Goal: Information Seeking & Learning: Learn about a topic

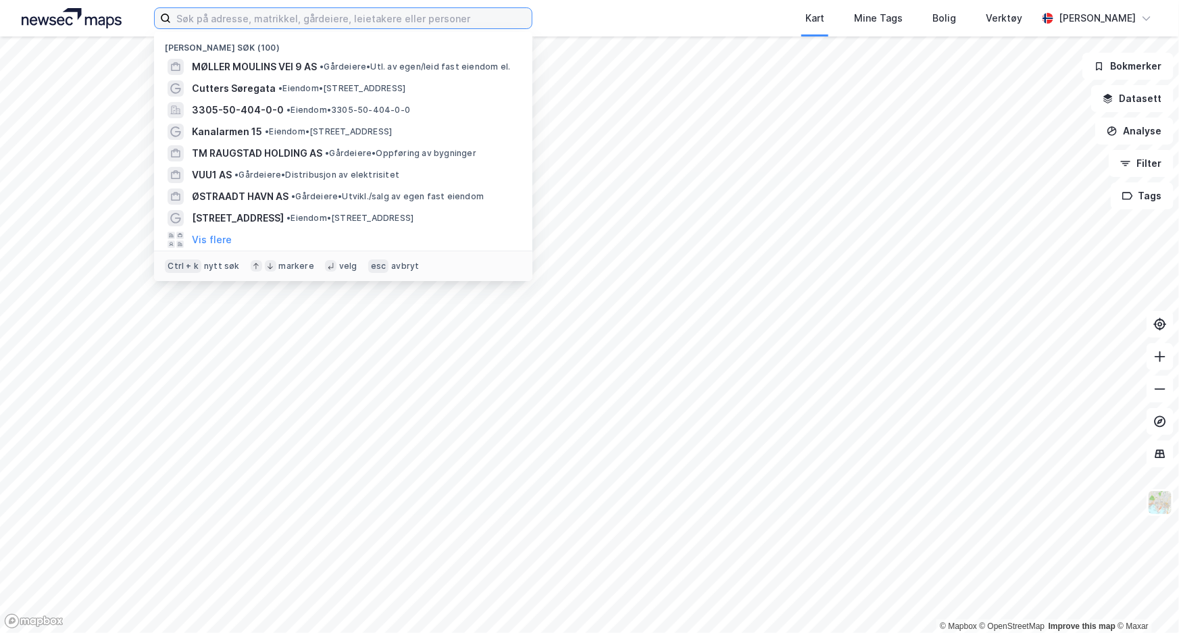
click at [431, 18] on input at bounding box center [351, 18] width 361 height 20
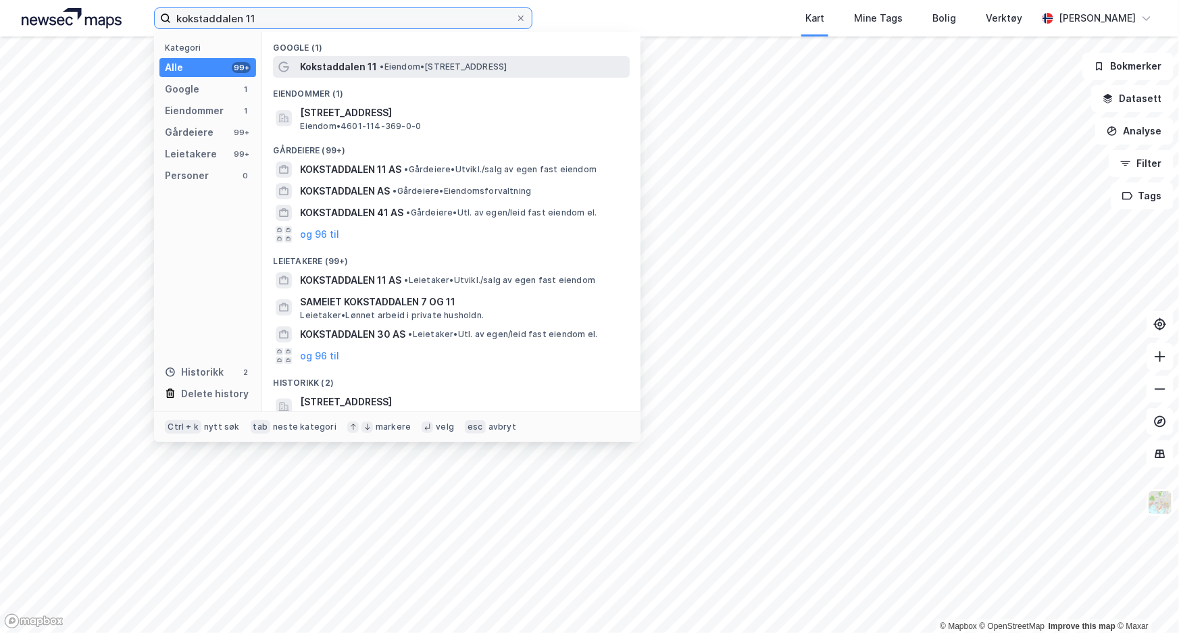
type input "kokstaddalen 11"
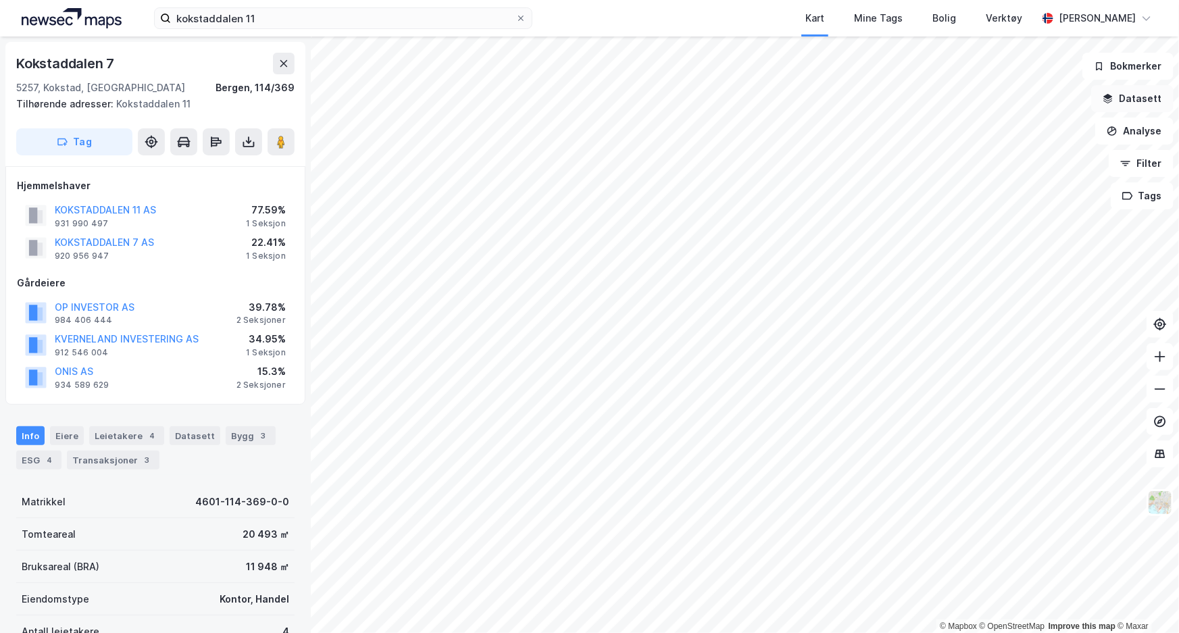
click at [1150, 100] on button "Datasett" at bounding box center [1133, 98] width 82 height 27
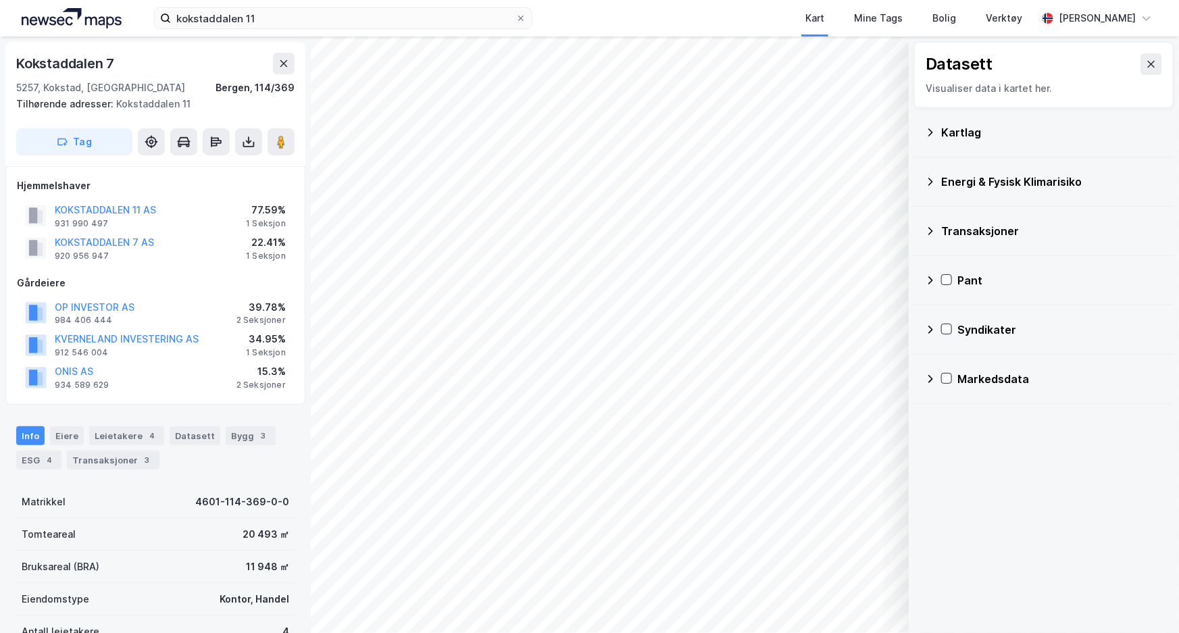
click at [960, 128] on div "Kartlag" at bounding box center [1053, 132] width 222 height 16
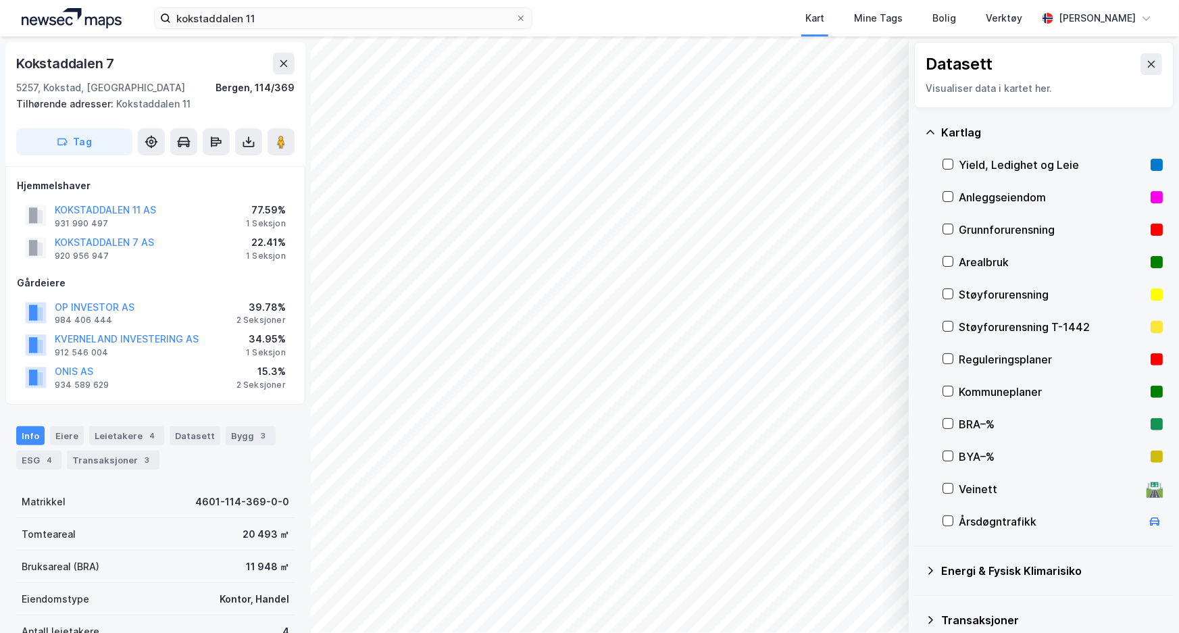
click at [968, 362] on div "Reguleringsplaner" at bounding box center [1052, 359] width 187 height 16
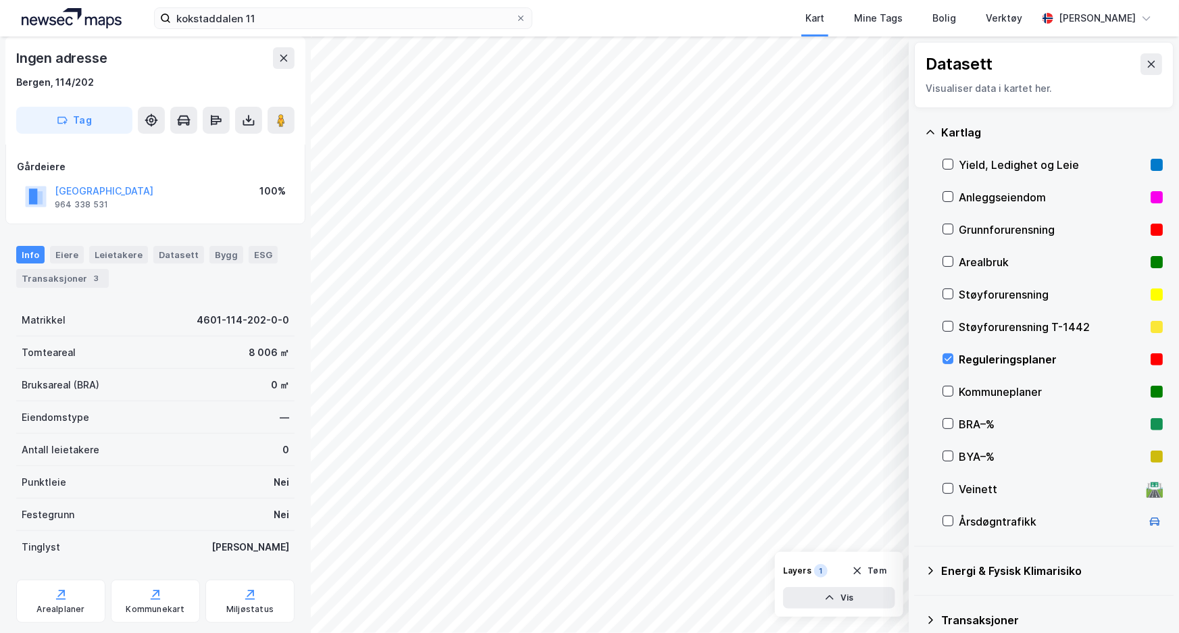
scroll to position [101, 0]
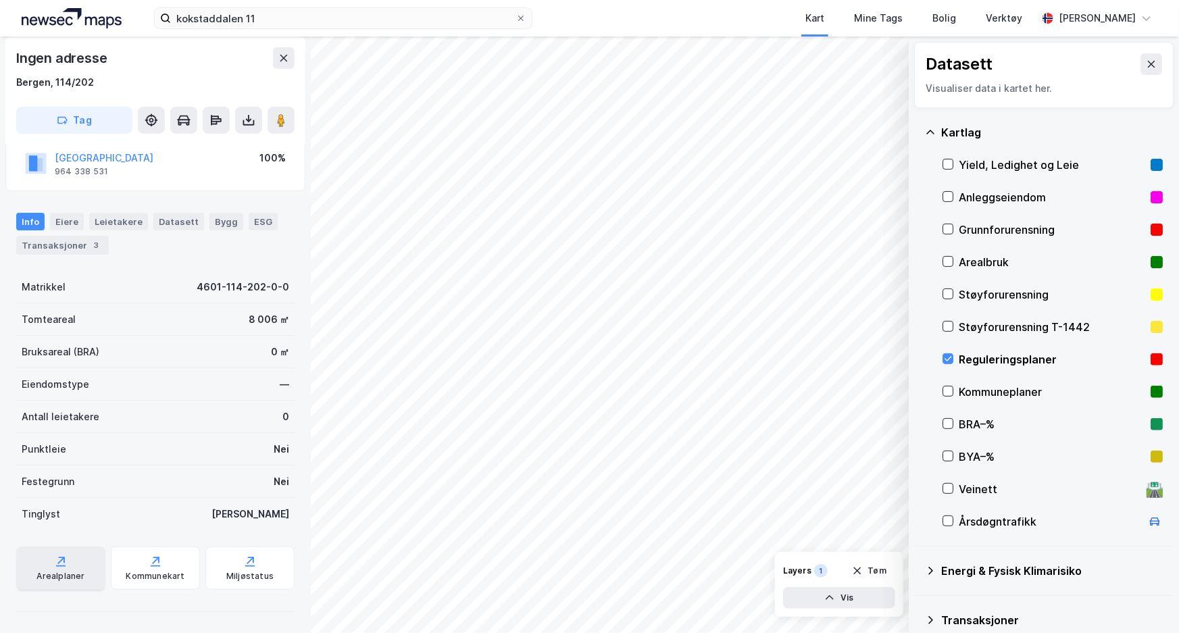
click at [71, 562] on div "Arealplaner" at bounding box center [60, 568] width 89 height 43
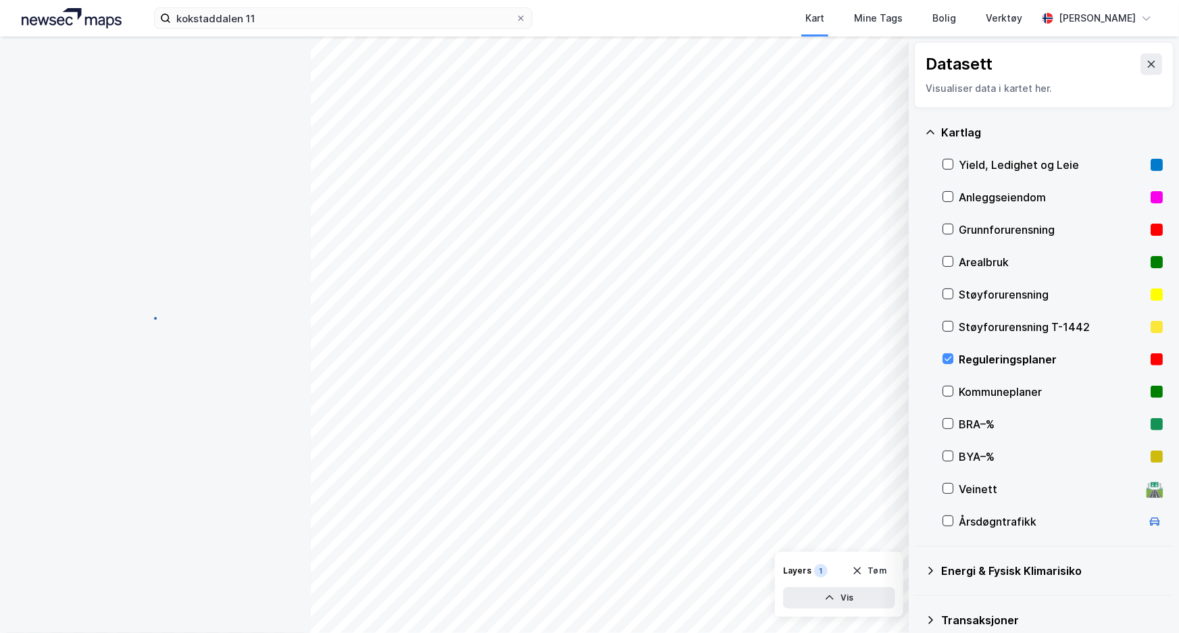
scroll to position [101, 0]
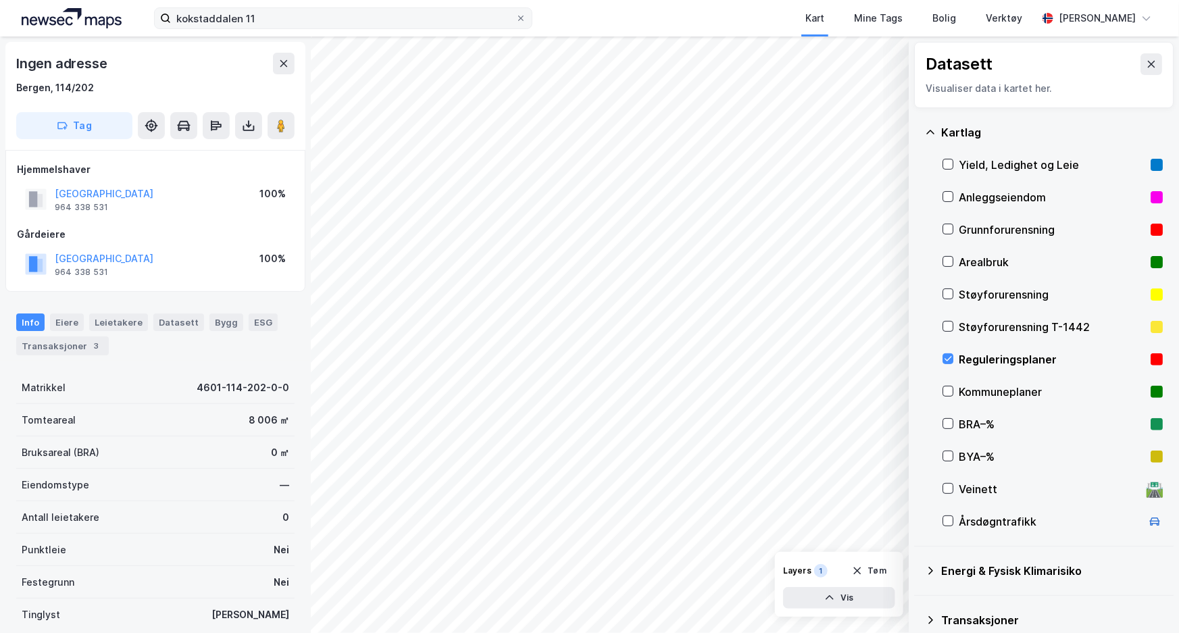
scroll to position [101, 0]
